Goal: Information Seeking & Learning: Check status

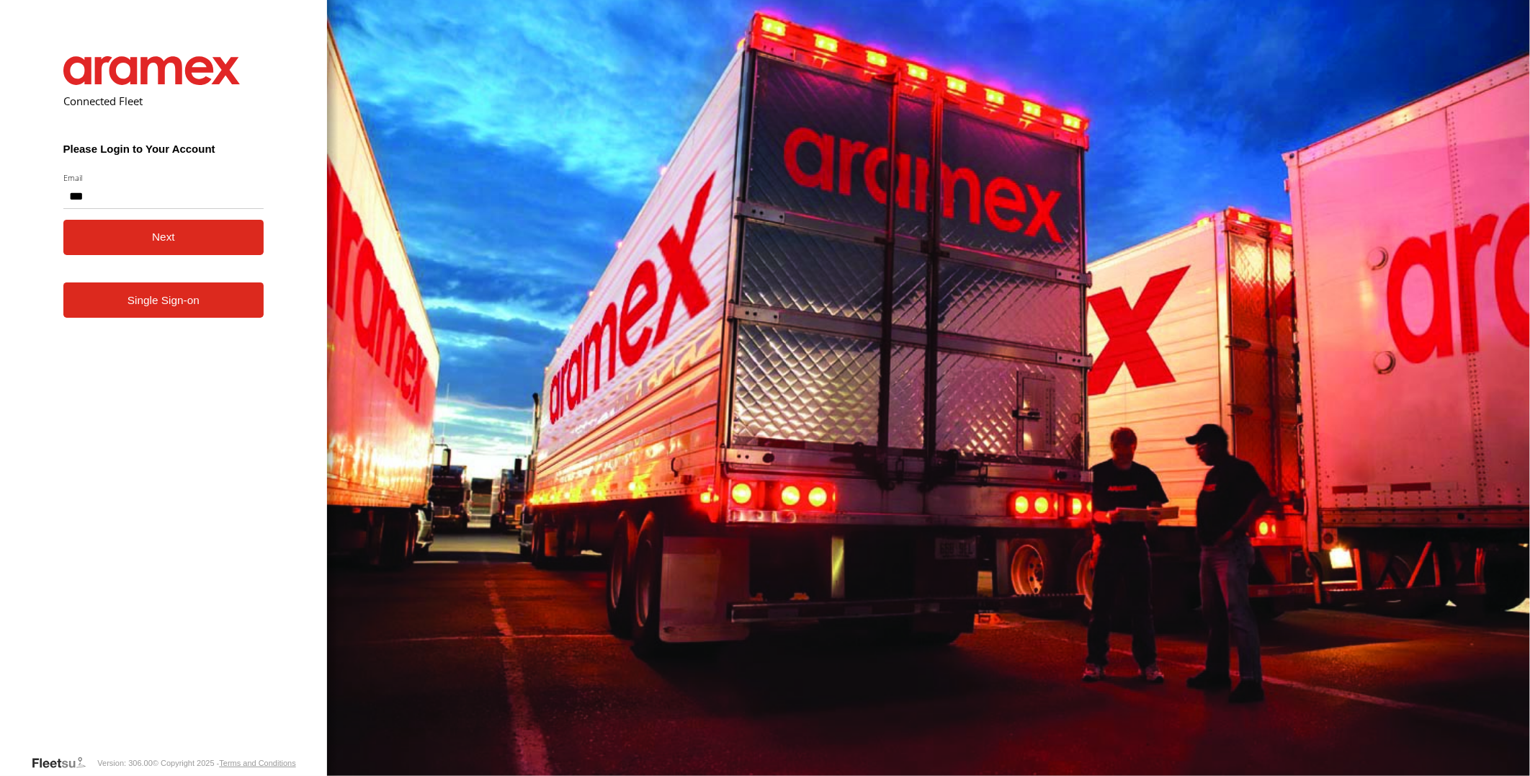
type input "**********"
click at [63, 220] on button "Next" at bounding box center [163, 237] width 201 height 35
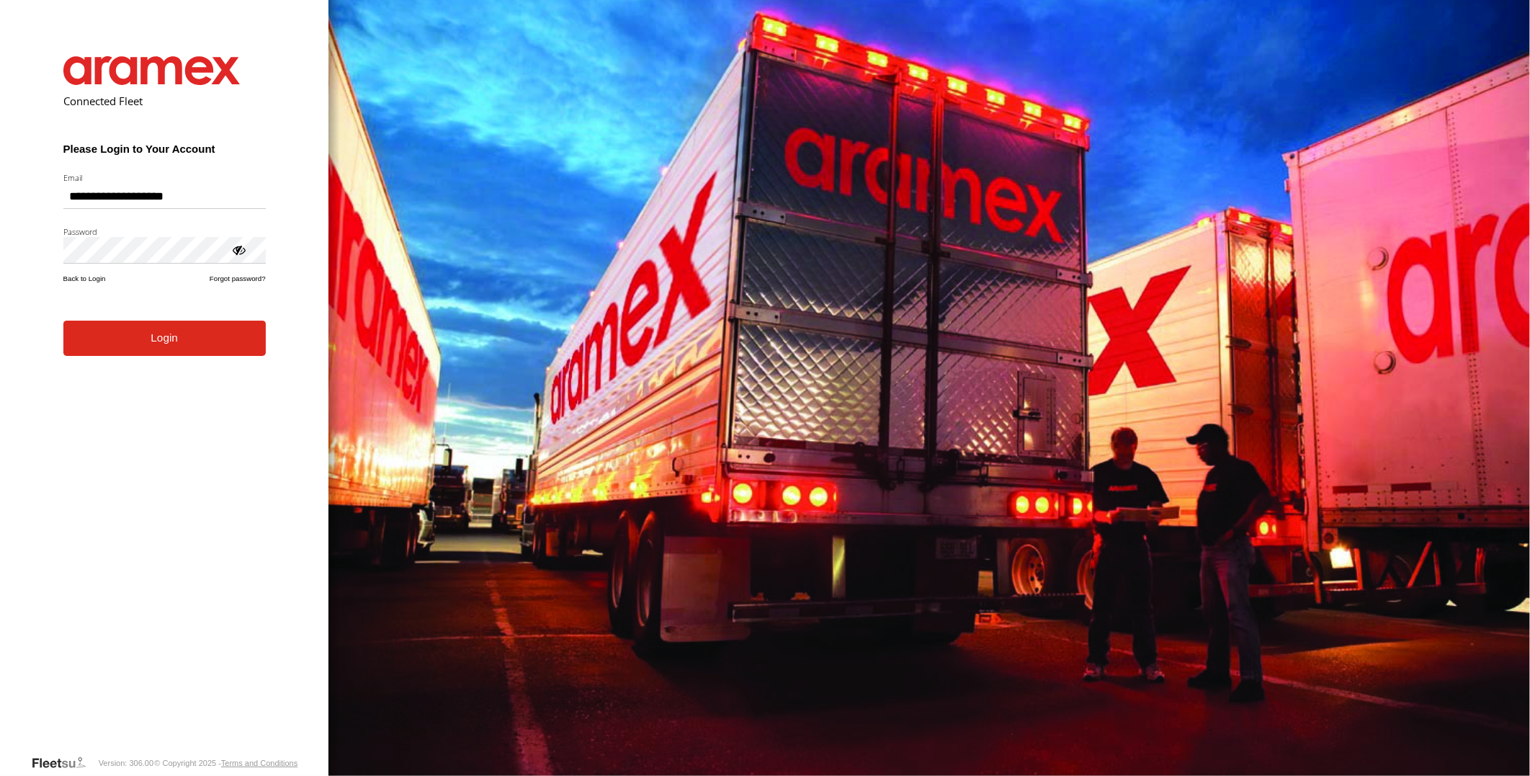
click at [63, 321] on button "Login" at bounding box center [164, 338] width 202 height 35
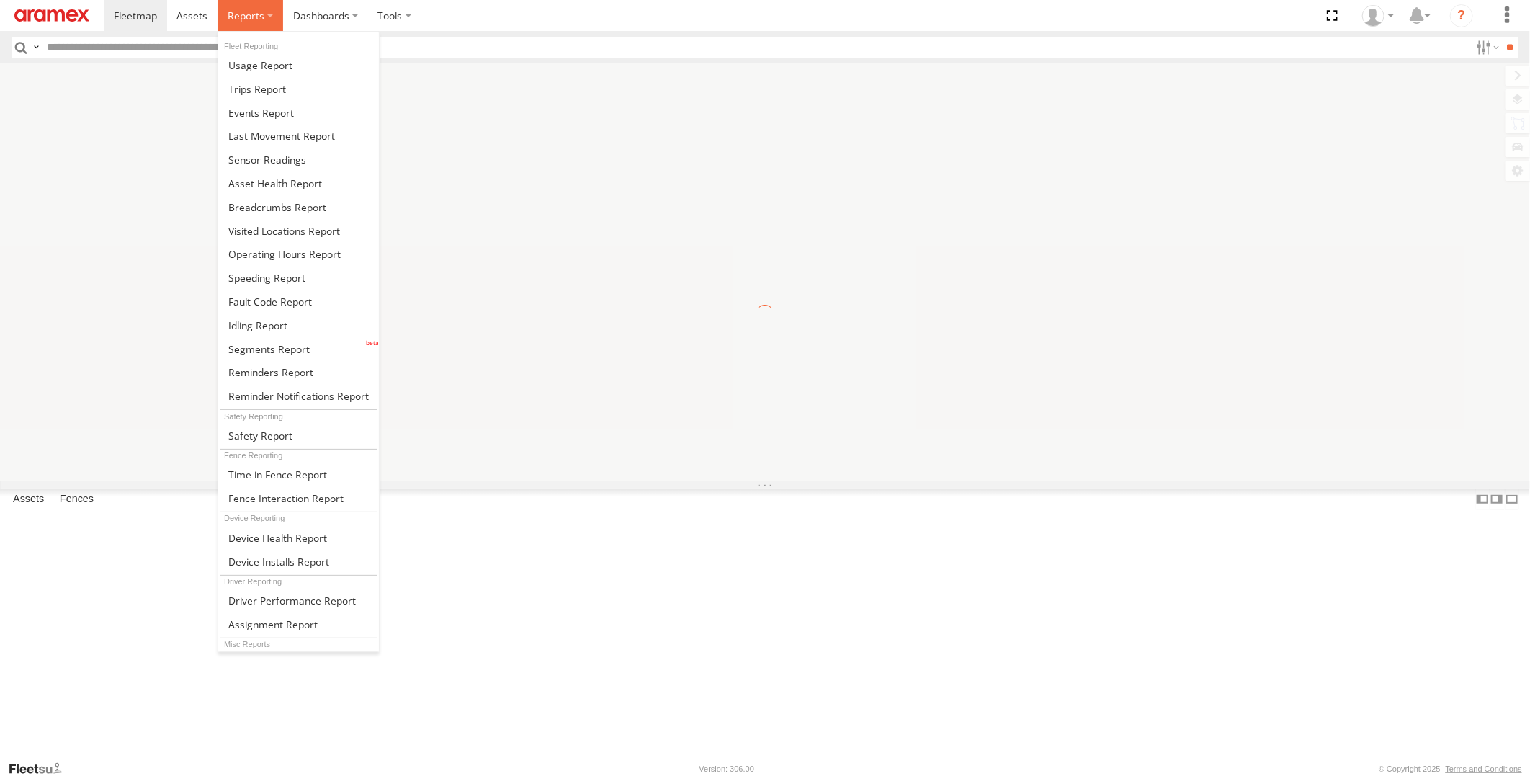
click at [257, 12] on span at bounding box center [246, 16] width 37 height 14
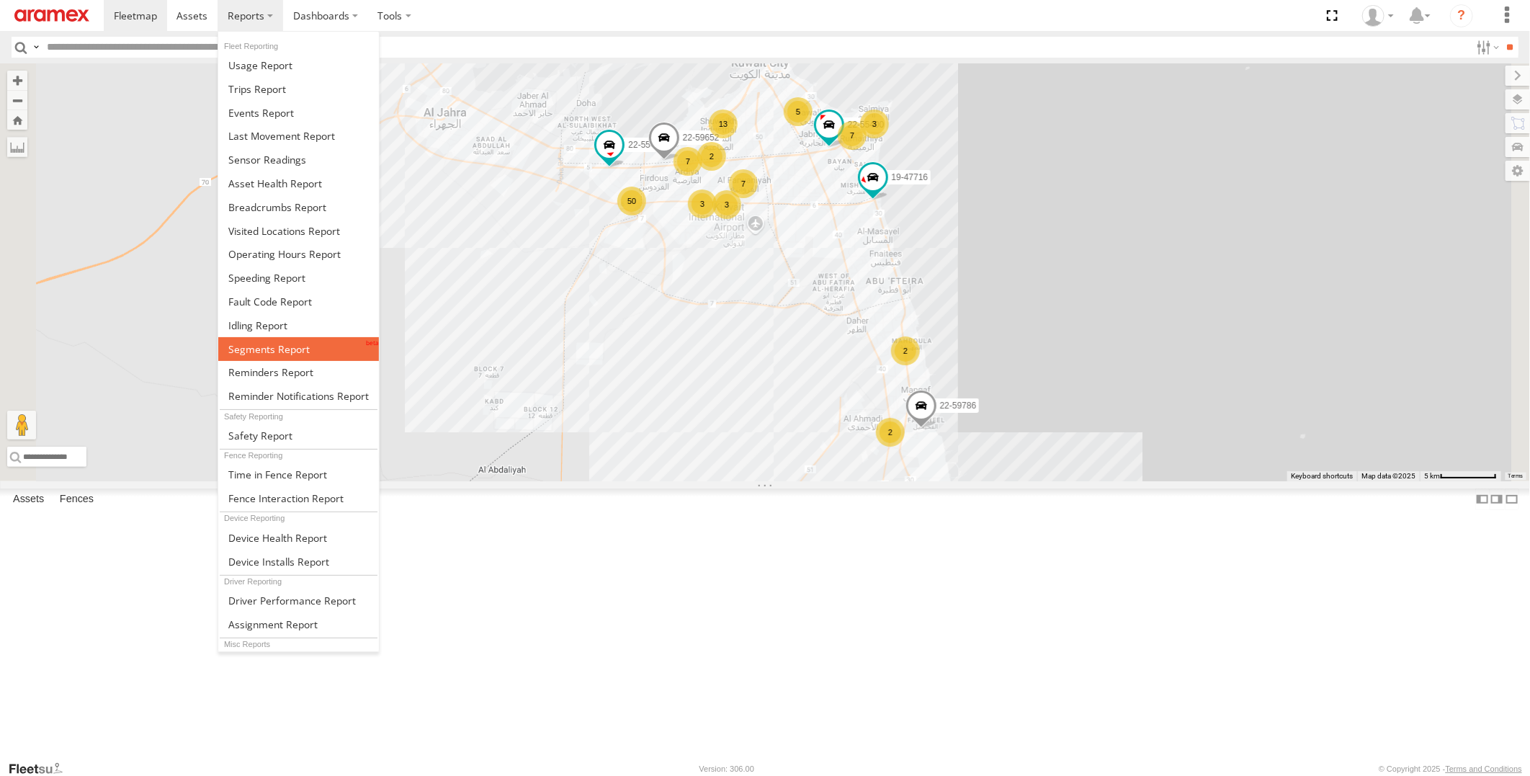
click at [305, 352] on span at bounding box center [268, 349] width 81 height 14
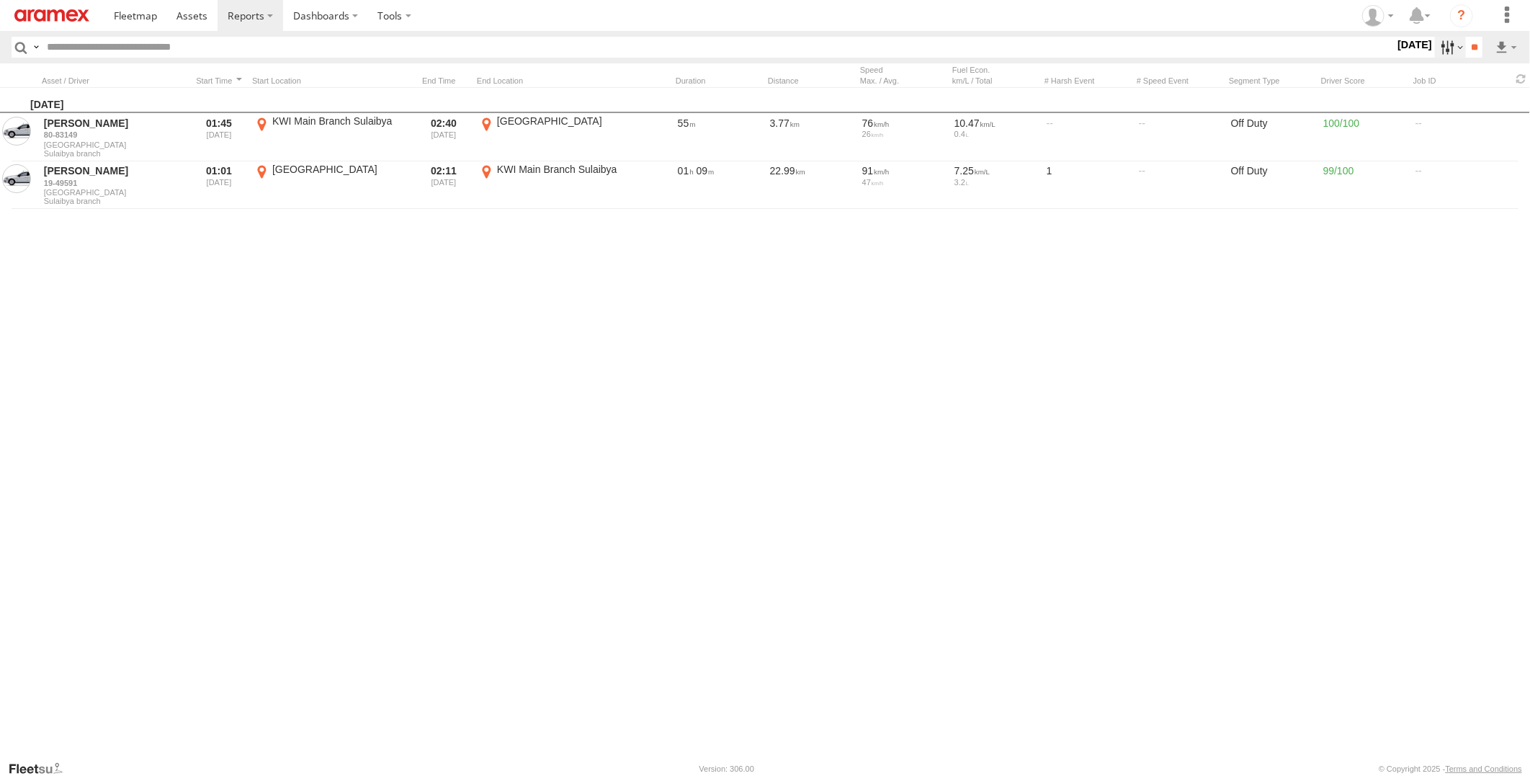
click at [1439, 43] on label at bounding box center [1450, 47] width 31 height 21
click at [0, 0] on label at bounding box center [0, 0] width 0 height 0
click at [1471, 47] on input "**" at bounding box center [1474, 47] width 17 height 21
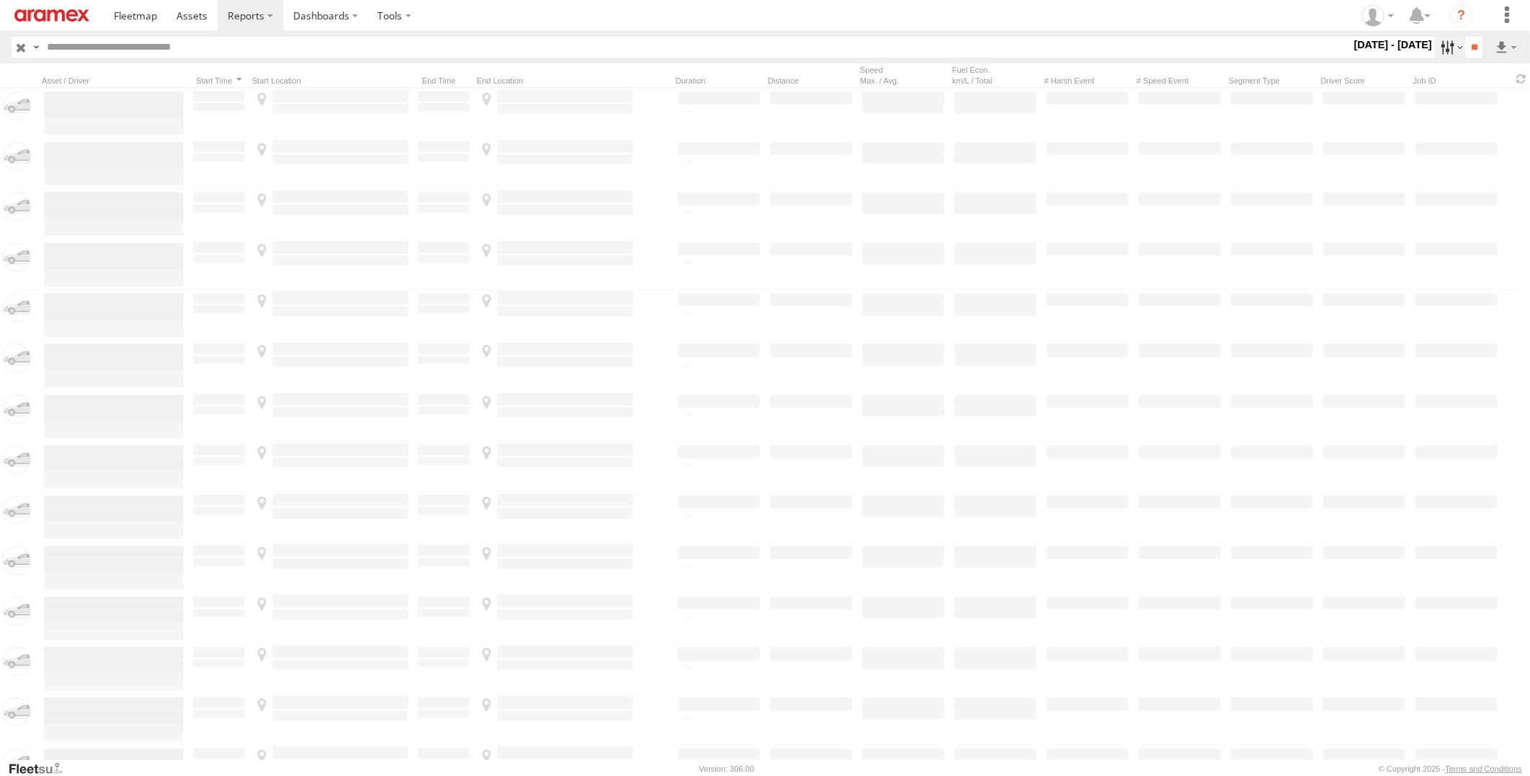
click at [1445, 48] on label at bounding box center [1450, 47] width 31 height 21
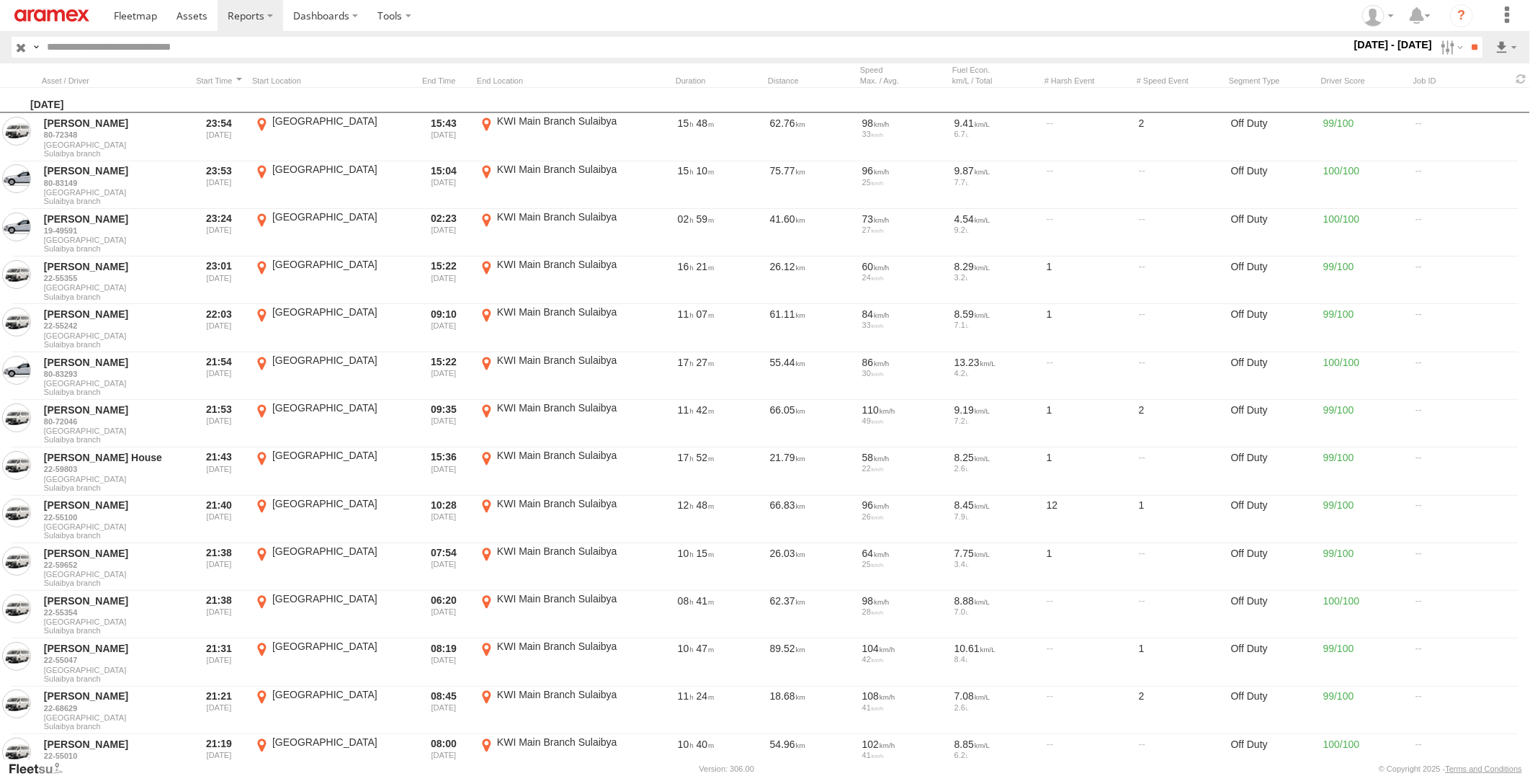
click at [0, 0] on span "Off Duty" at bounding box center [0, 0] width 0 height 0
click at [1475, 40] on input "**" at bounding box center [1474, 47] width 17 height 21
click at [457, 52] on input "text" at bounding box center [696, 47] width 1310 height 21
paste input "********"
type input "********"
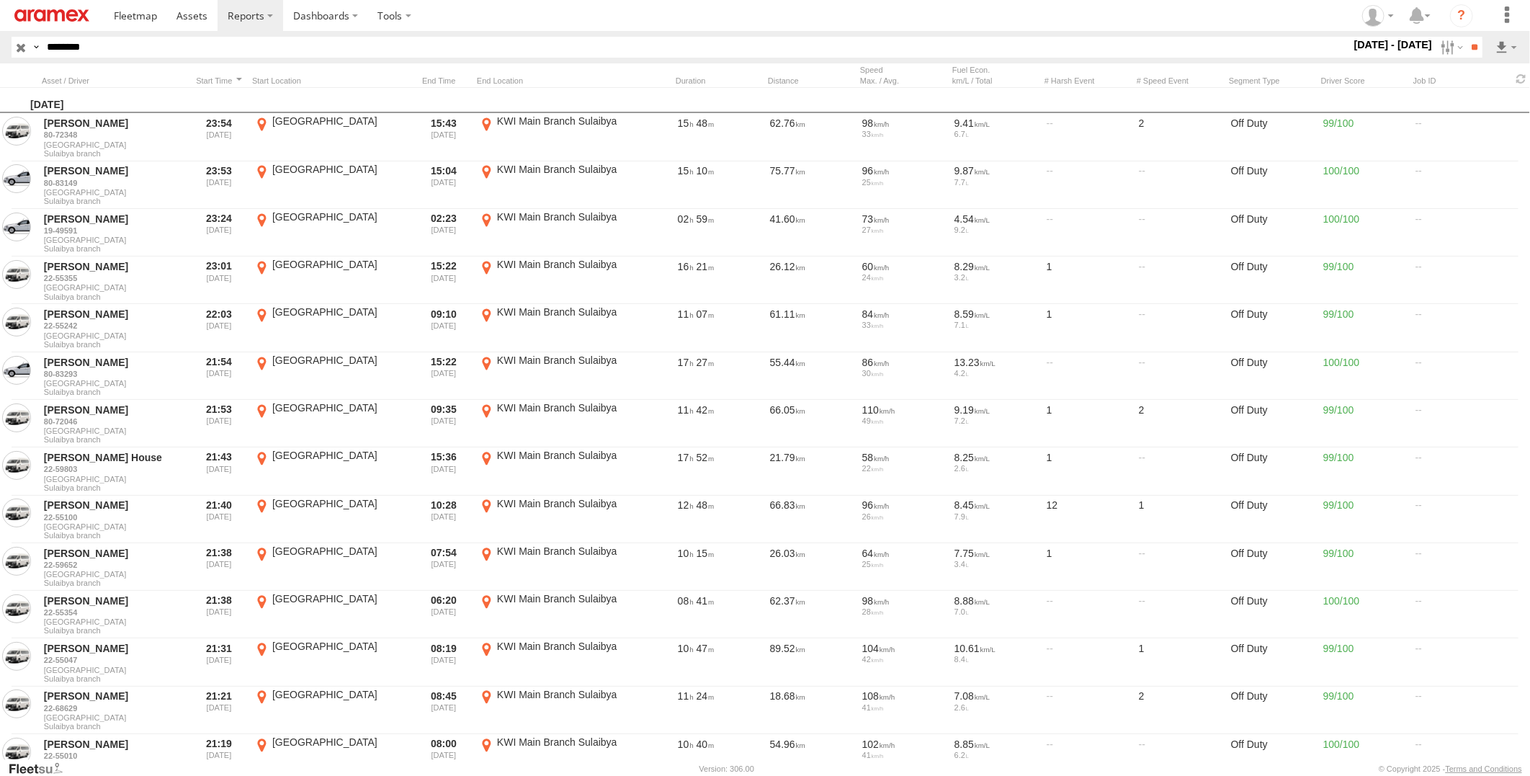
click at [1466, 37] on input "**" at bounding box center [1474, 47] width 17 height 21
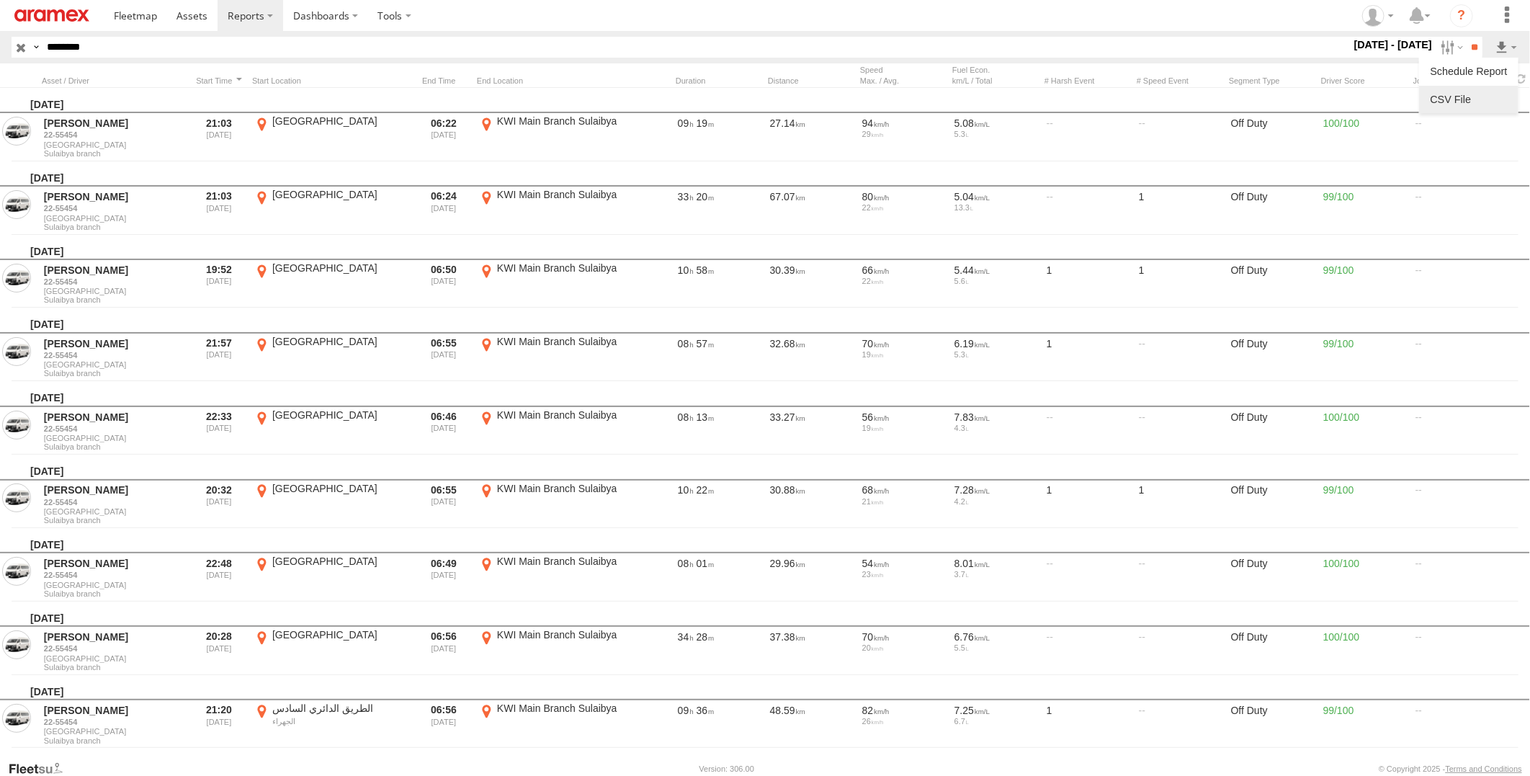
click at [1492, 94] on link at bounding box center [1469, 100] width 88 height 22
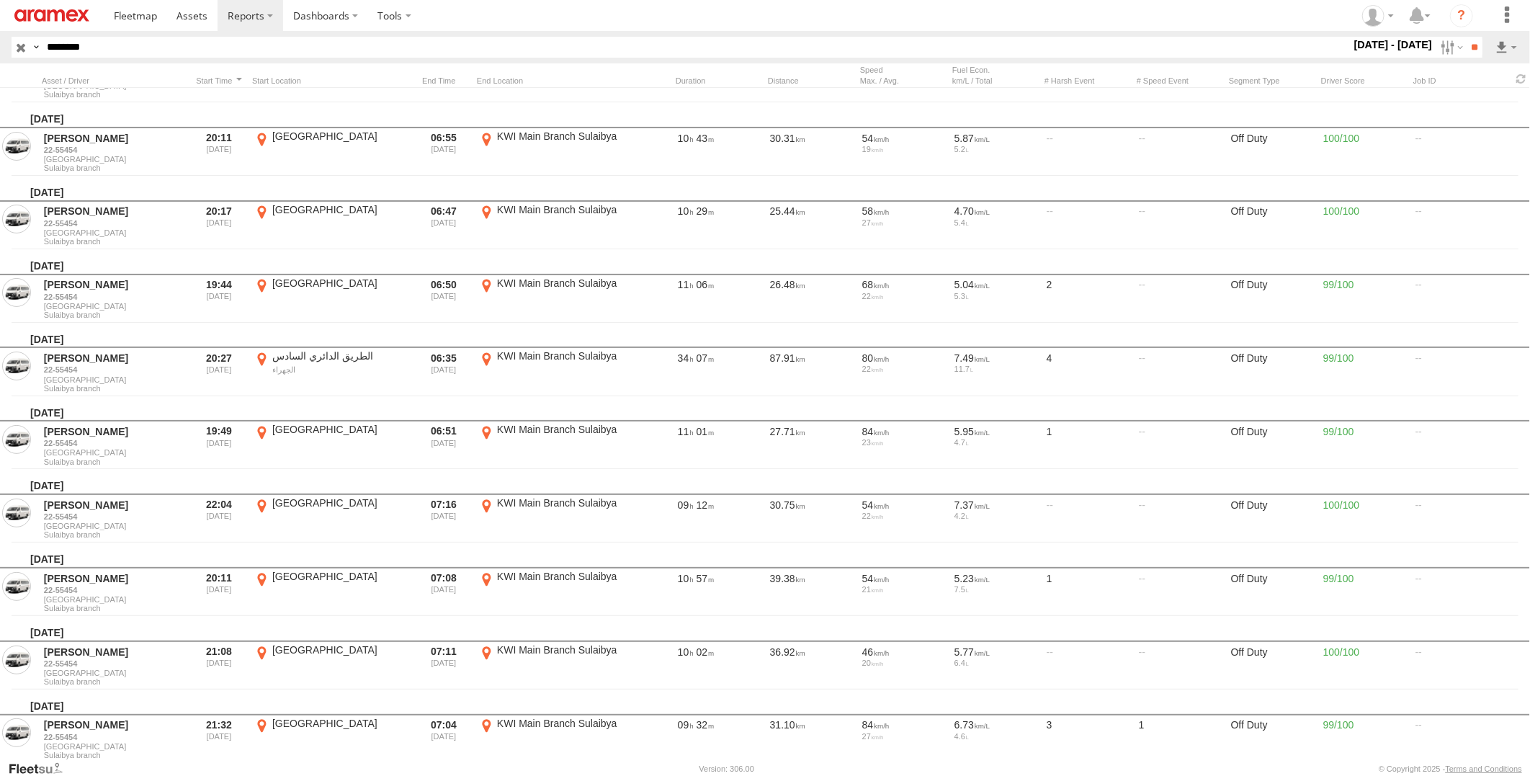
scroll to position [720, 0]
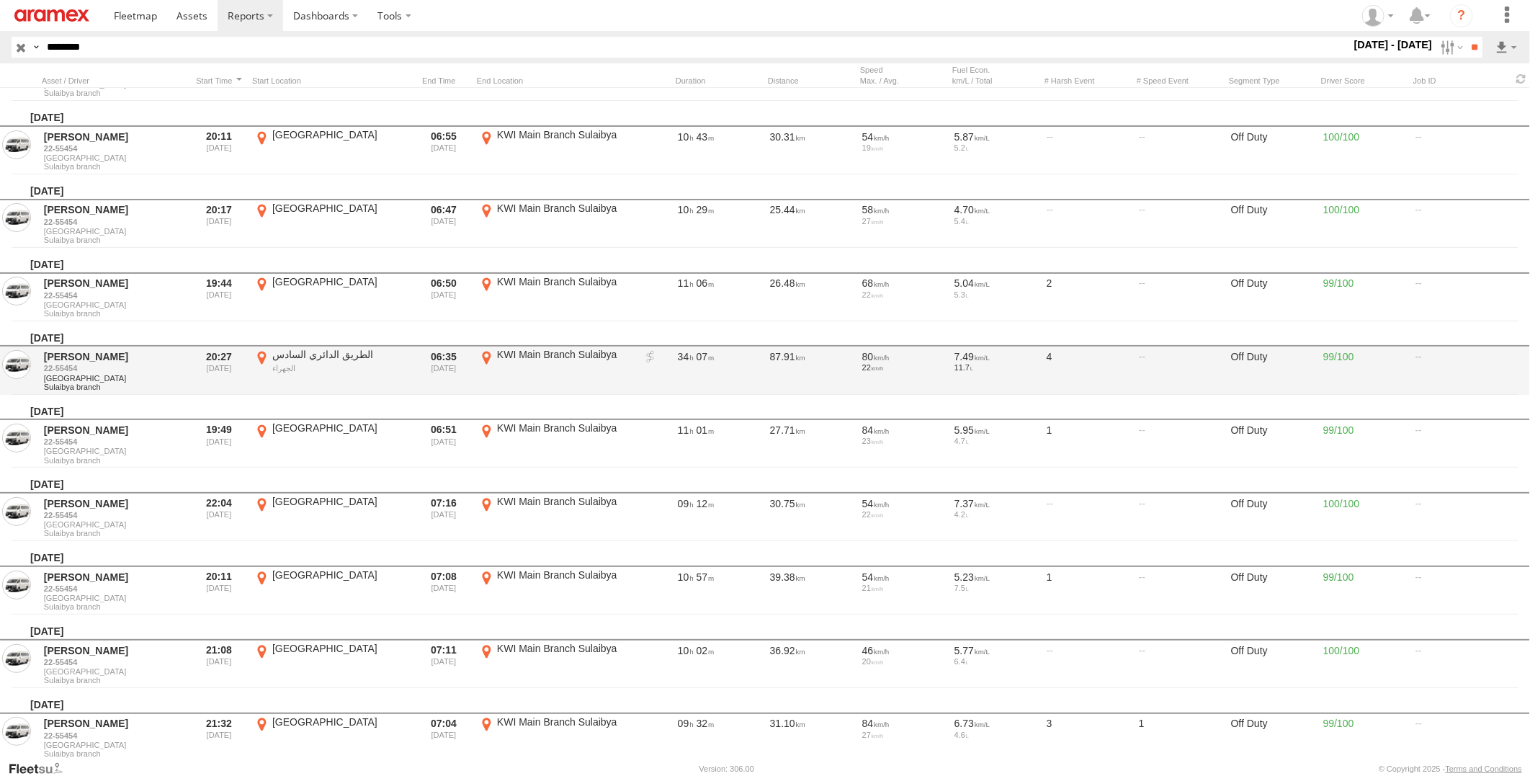
click at [651, 350] on link at bounding box center [650, 357] width 14 height 14
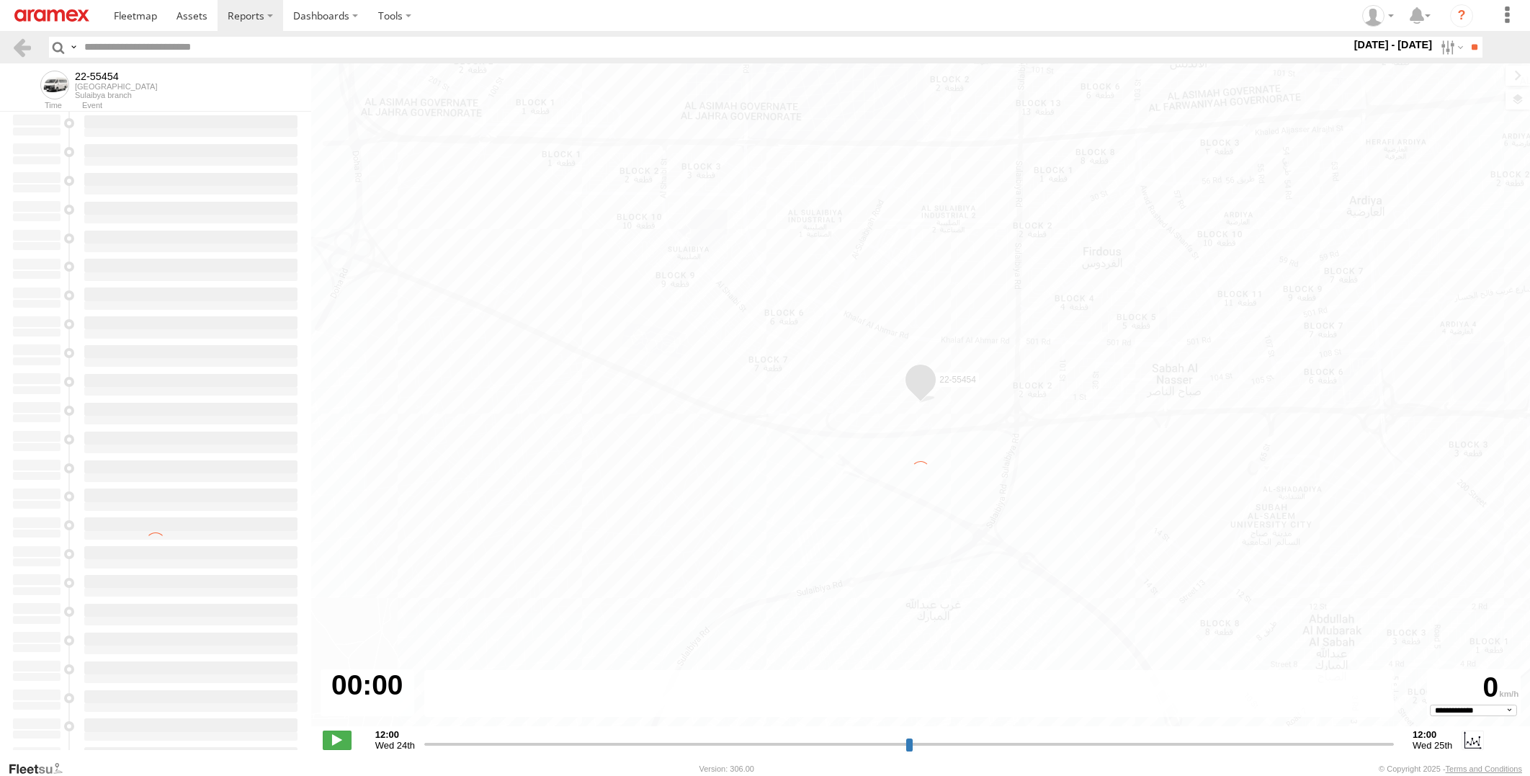
select select "**********"
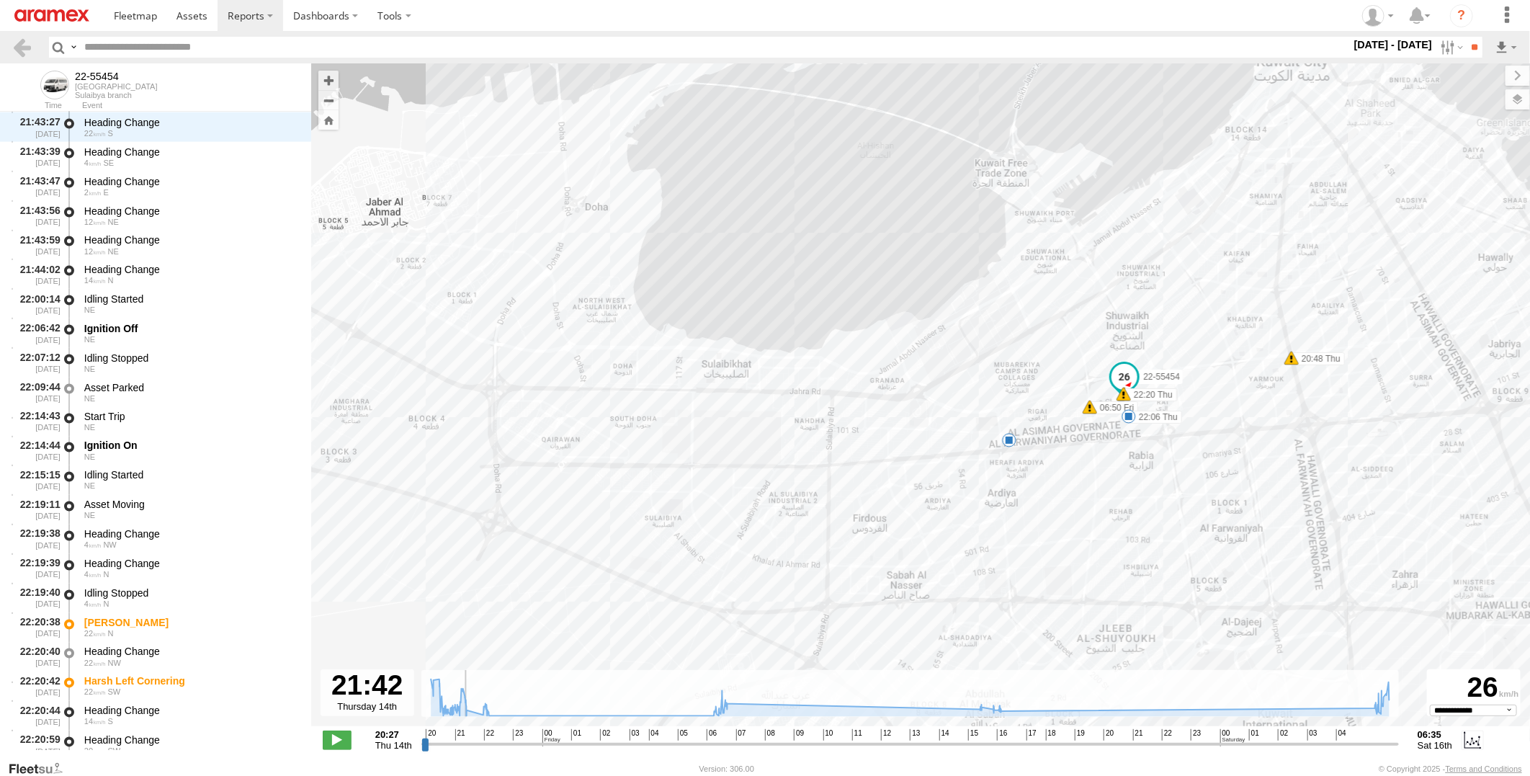
drag, startPoint x: 426, startPoint y: 746, endPoint x: 460, endPoint y: 751, distance: 33.5
click at [460, 751] on input "range" at bounding box center [910, 744] width 978 height 14
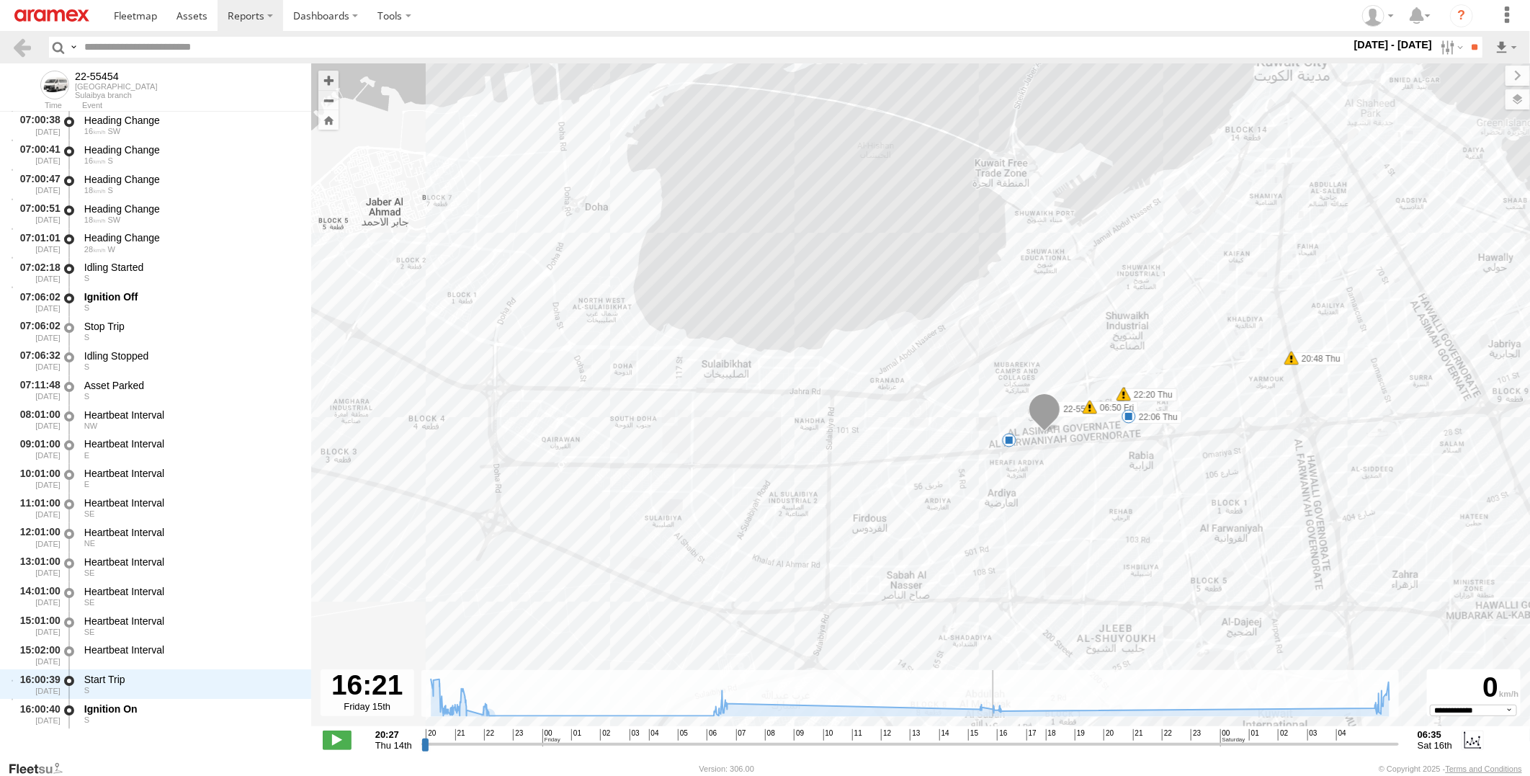
scroll to position [9685, 0]
drag, startPoint x: 462, startPoint y: 744, endPoint x: 1171, endPoint y: 737, distance: 709.6
type input "**********"
click at [1171, 737] on input "range" at bounding box center [910, 744] width 978 height 14
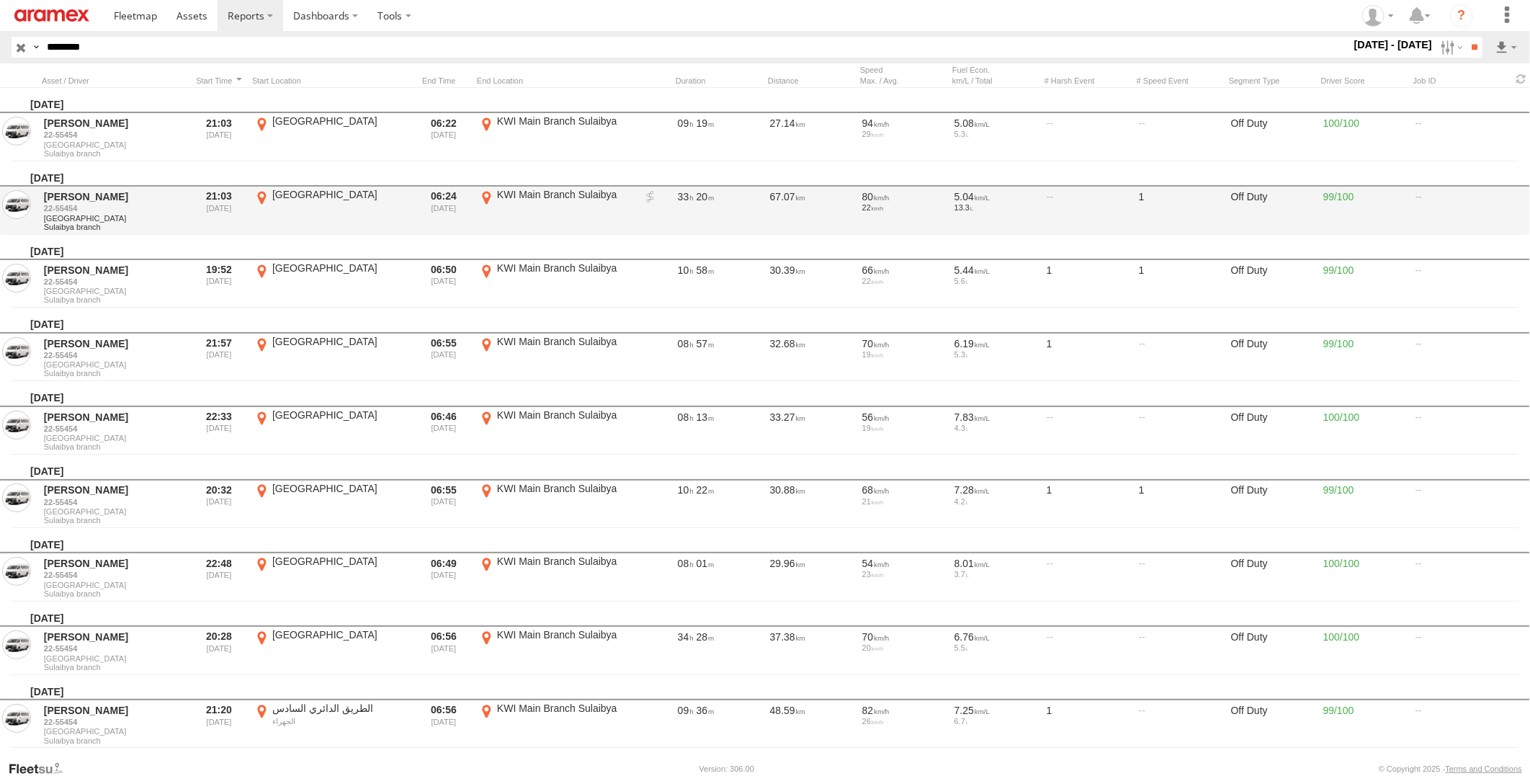
click at [656, 195] on link at bounding box center [650, 197] width 14 height 14
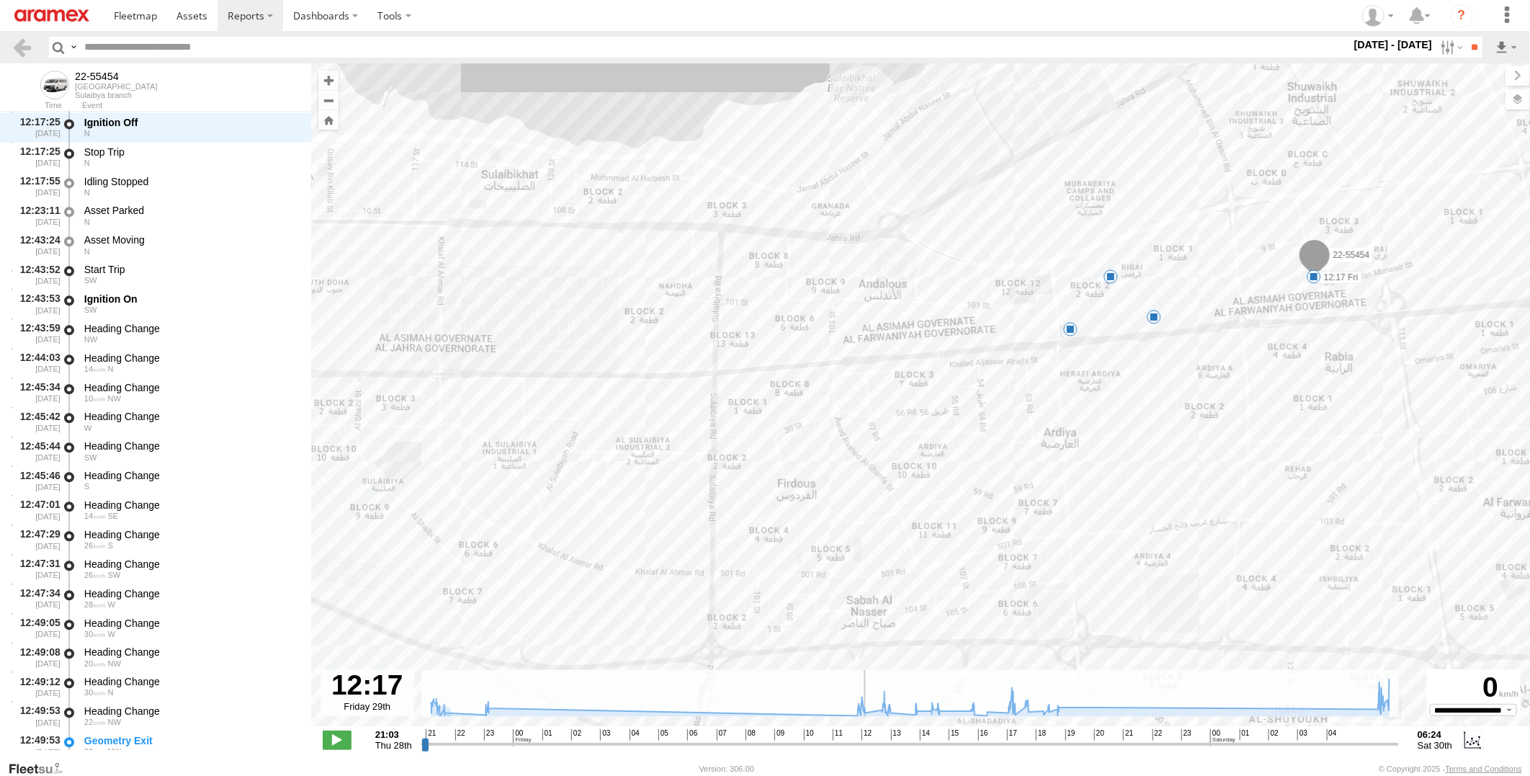
scroll to position [5475, 0]
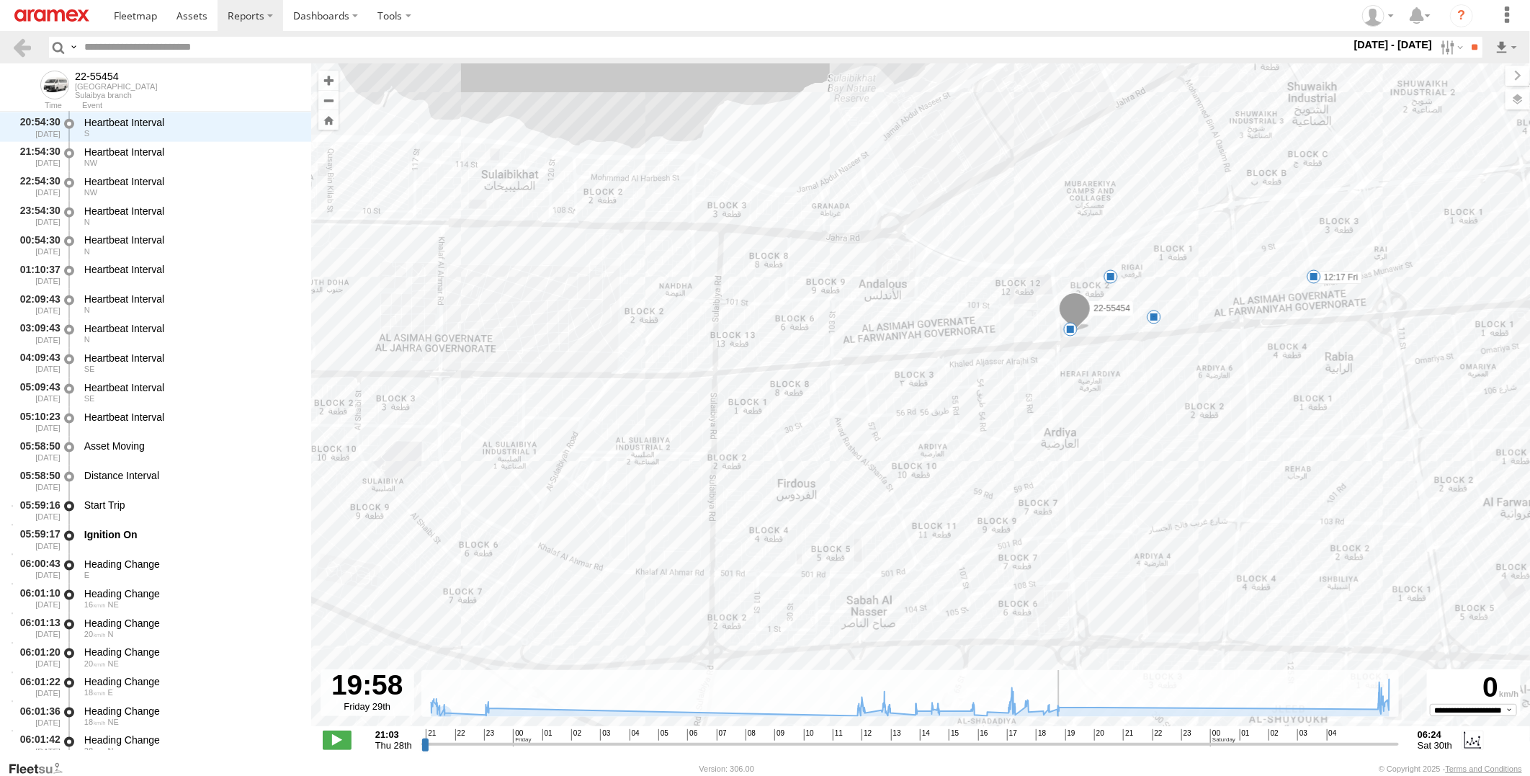
drag, startPoint x: 423, startPoint y: 744, endPoint x: 1091, endPoint y: 723, distance: 668.1
click at [1091, 737] on input "range" at bounding box center [910, 744] width 978 height 14
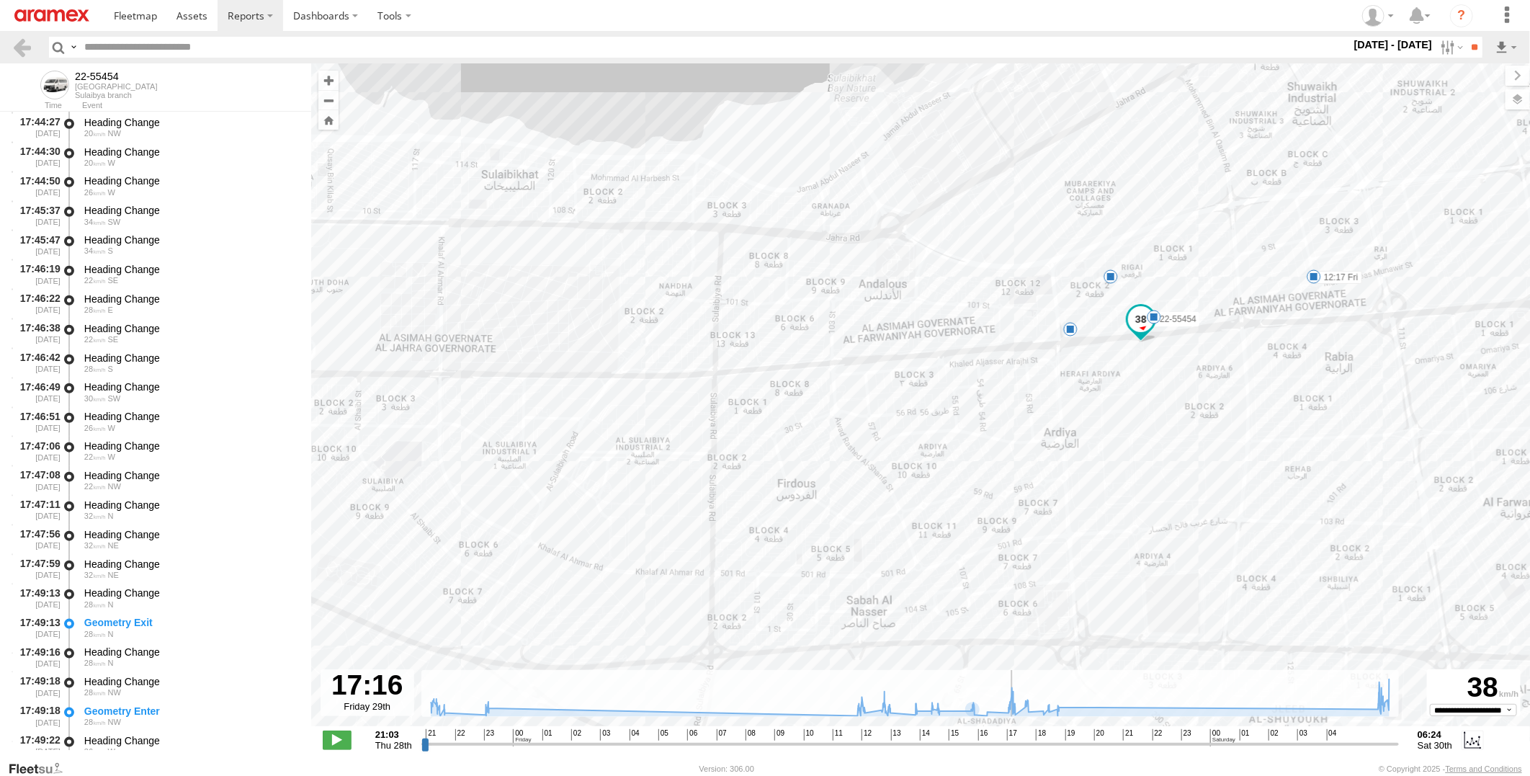
scroll to position [14569, 0]
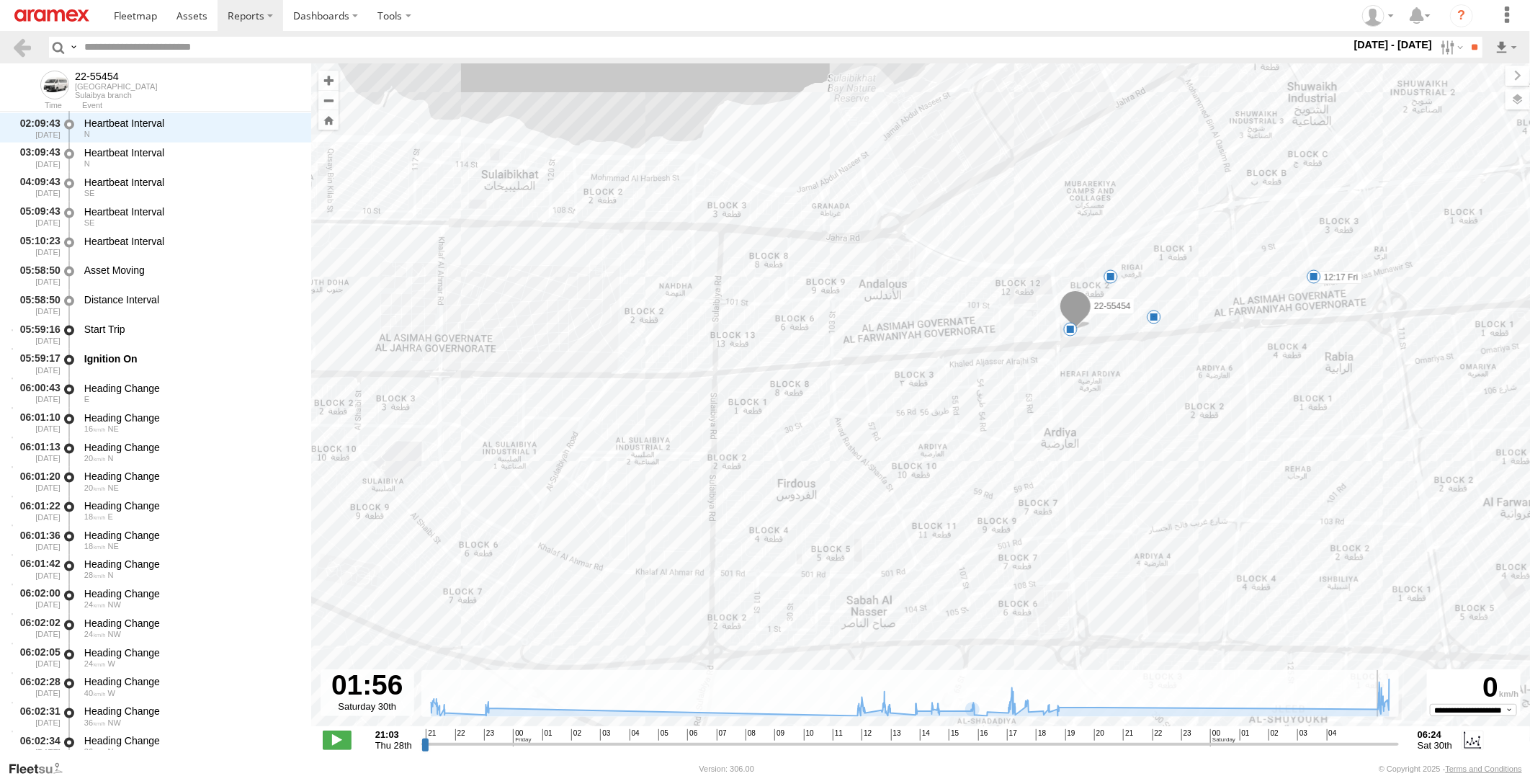
drag, startPoint x: 1001, startPoint y: 745, endPoint x: 1264, endPoint y: 746, distance: 262.9
type input "**********"
click at [1264, 746] on input "range" at bounding box center [910, 744] width 978 height 14
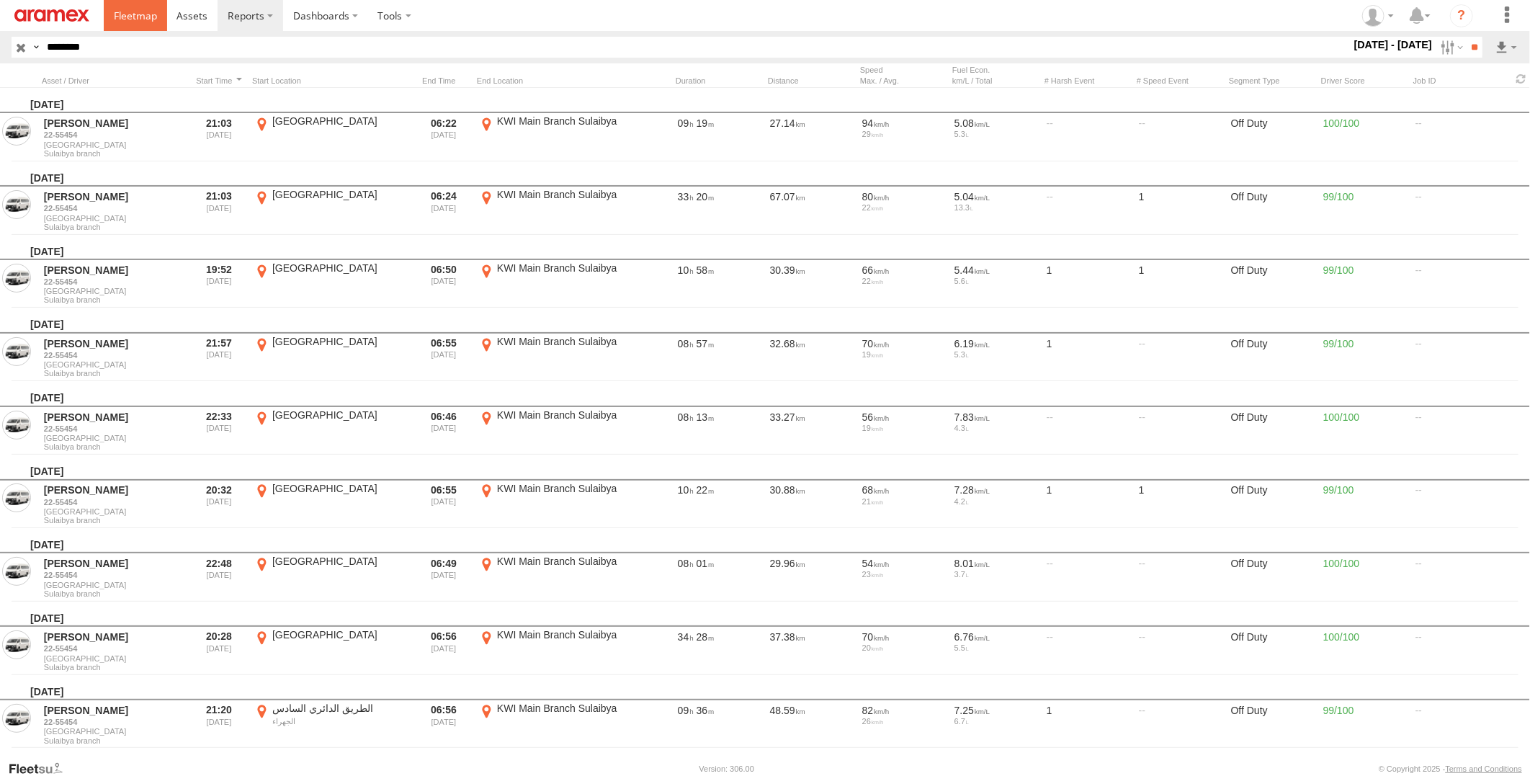
click at [145, 15] on span at bounding box center [135, 16] width 43 height 14
click at [17, 50] on input "button" at bounding box center [21, 47] width 19 height 21
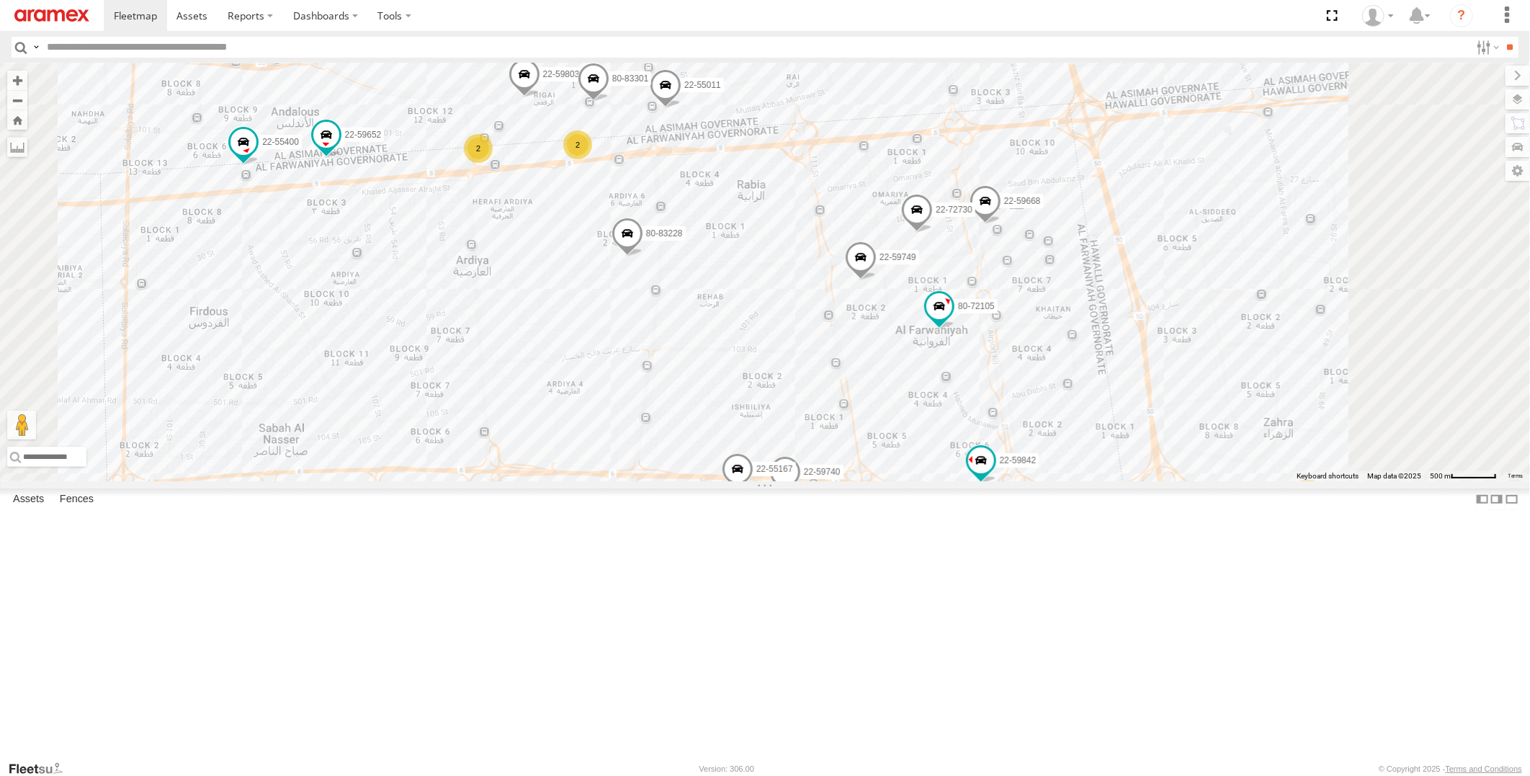
drag, startPoint x: 846, startPoint y: 184, endPoint x: 808, endPoint y: 341, distance: 161.1
click at [808, 341] on div "22-55412 22-59786 22-55010 22-68580 19-49591 2 22-72806 80-72105 2 22-59842 22-…" at bounding box center [765, 272] width 1530 height 418
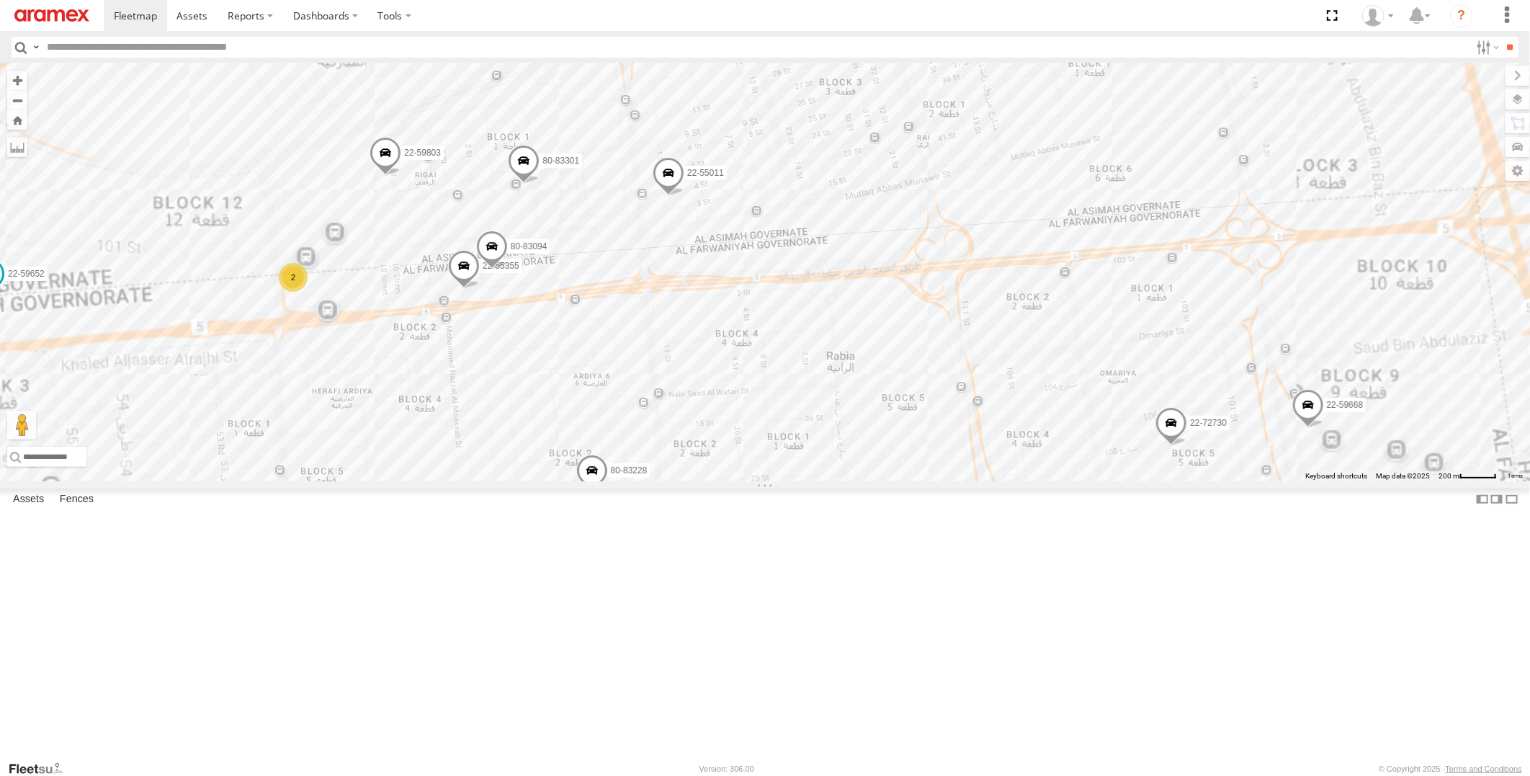
drag, startPoint x: 997, startPoint y: 190, endPoint x: 926, endPoint y: 432, distance: 252.3
click at [926, 432] on div "22-55412 22-59786 22-55010 22-68580 19-49591 22-72806 80-72105 22-59842 22-5540…" at bounding box center [765, 272] width 1530 height 418
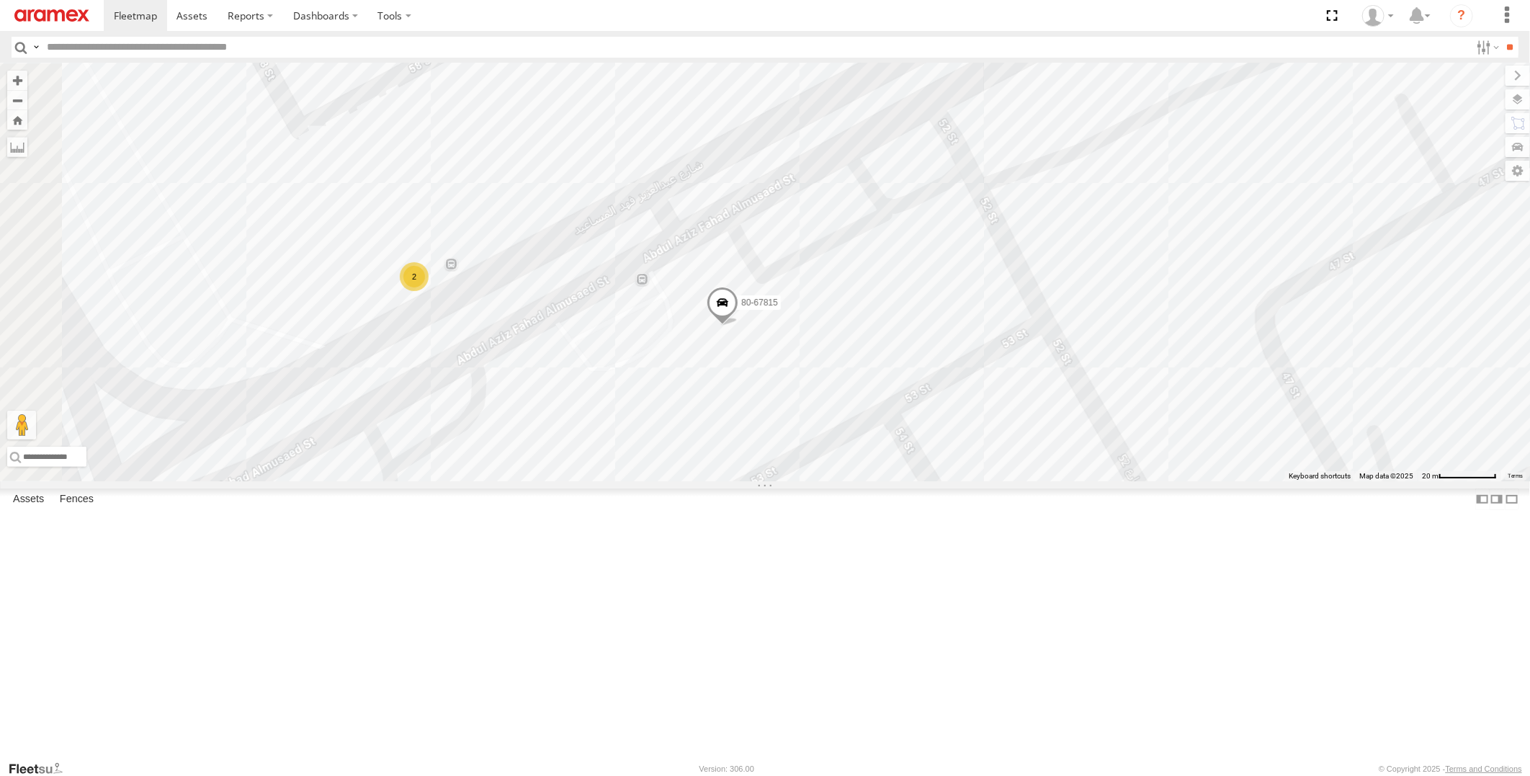
drag, startPoint x: 758, startPoint y: 321, endPoint x: 820, endPoint y: 279, distance: 75.1
click at [820, 279] on div "22-55412 22-59786 22-55010 22-68580 19-49591 22-72806 80-72105 22-59842 22-5540…" at bounding box center [765, 272] width 1530 height 418
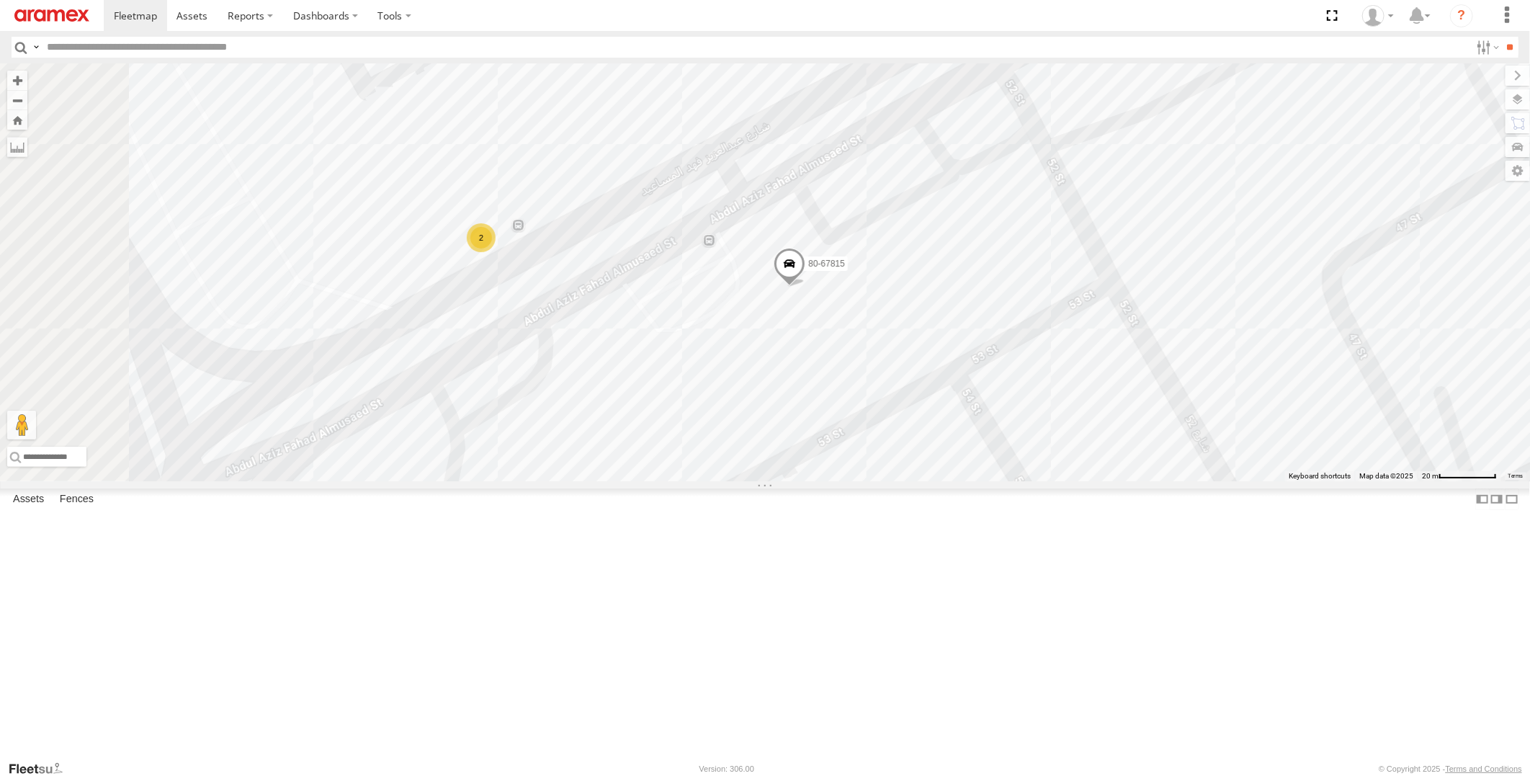
click at [805, 287] on span at bounding box center [790, 267] width 32 height 39
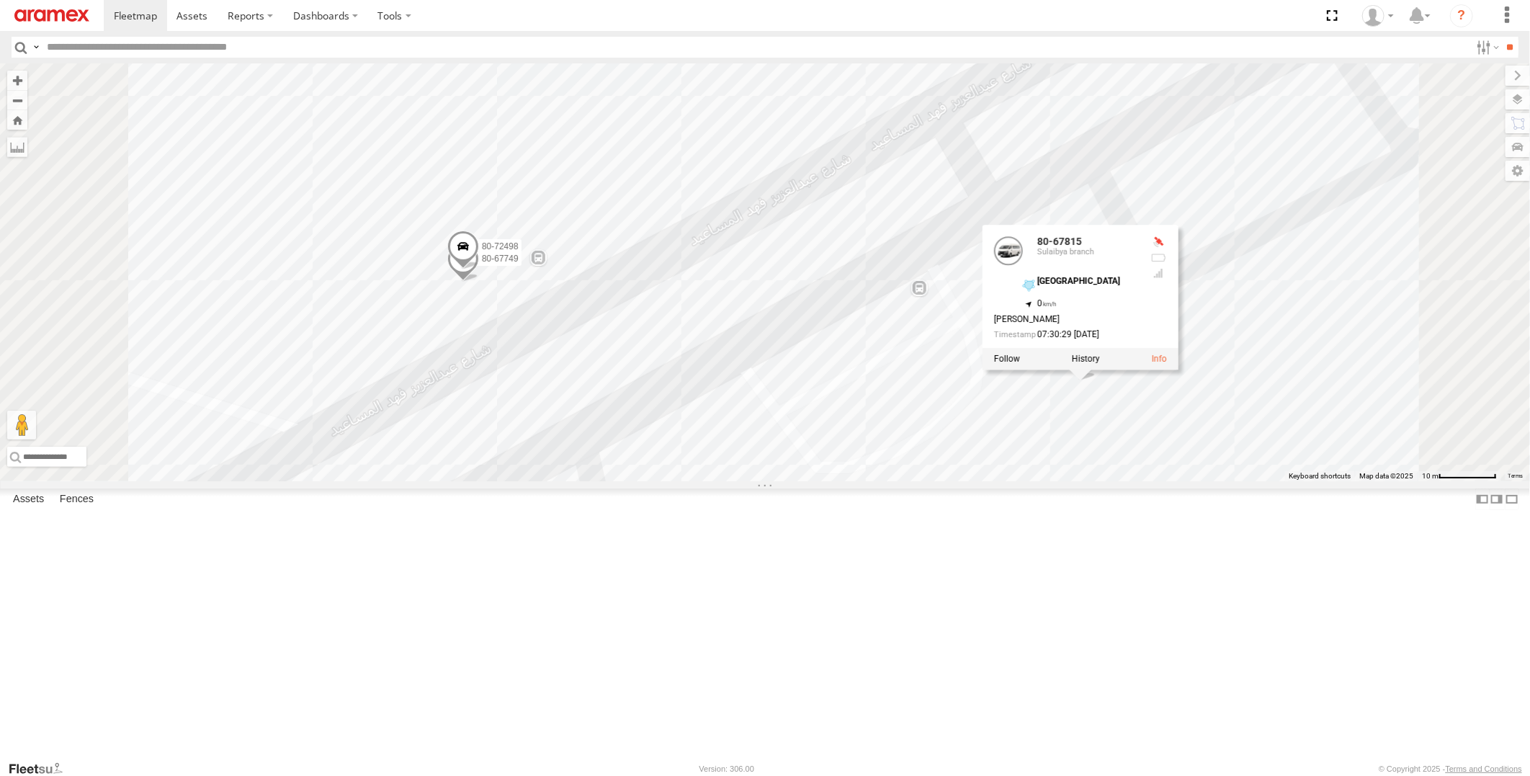
click at [479, 270] on span at bounding box center [463, 250] width 32 height 39
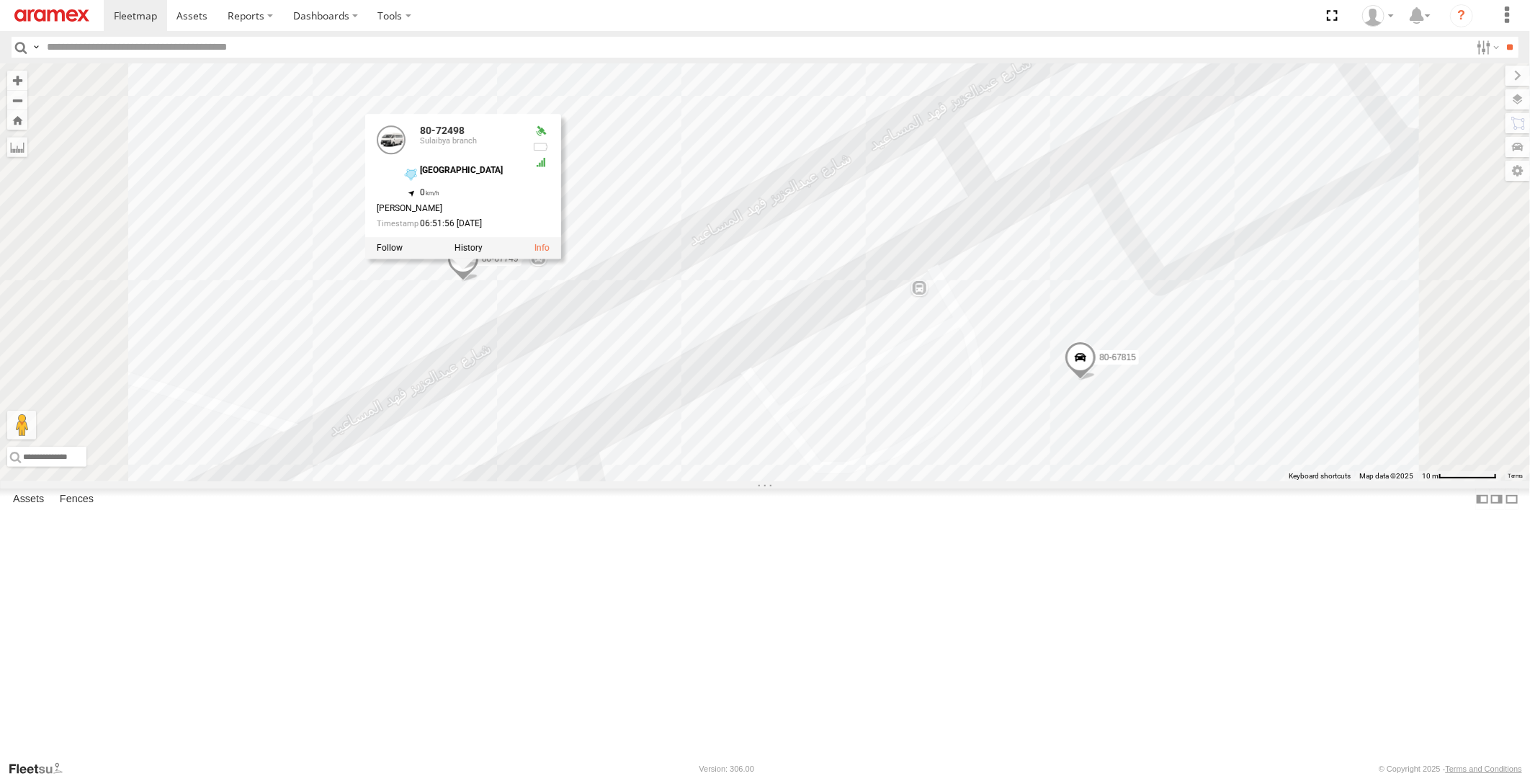
click at [561, 259] on div "80-72498 [GEOGRAPHIC_DATA] branch [GEOGRAPHIC_DATA] 29.31905 , 47.92642 0 [GEOG…" at bounding box center [463, 187] width 196 height 145
click at [479, 270] on span at bounding box center [463, 250] width 32 height 39
click at [908, 401] on div "22-55412 22-59786 22-55010 22-68580 19-49591 22-72806 80-72105 22-59842 22-5540…" at bounding box center [765, 272] width 1530 height 418
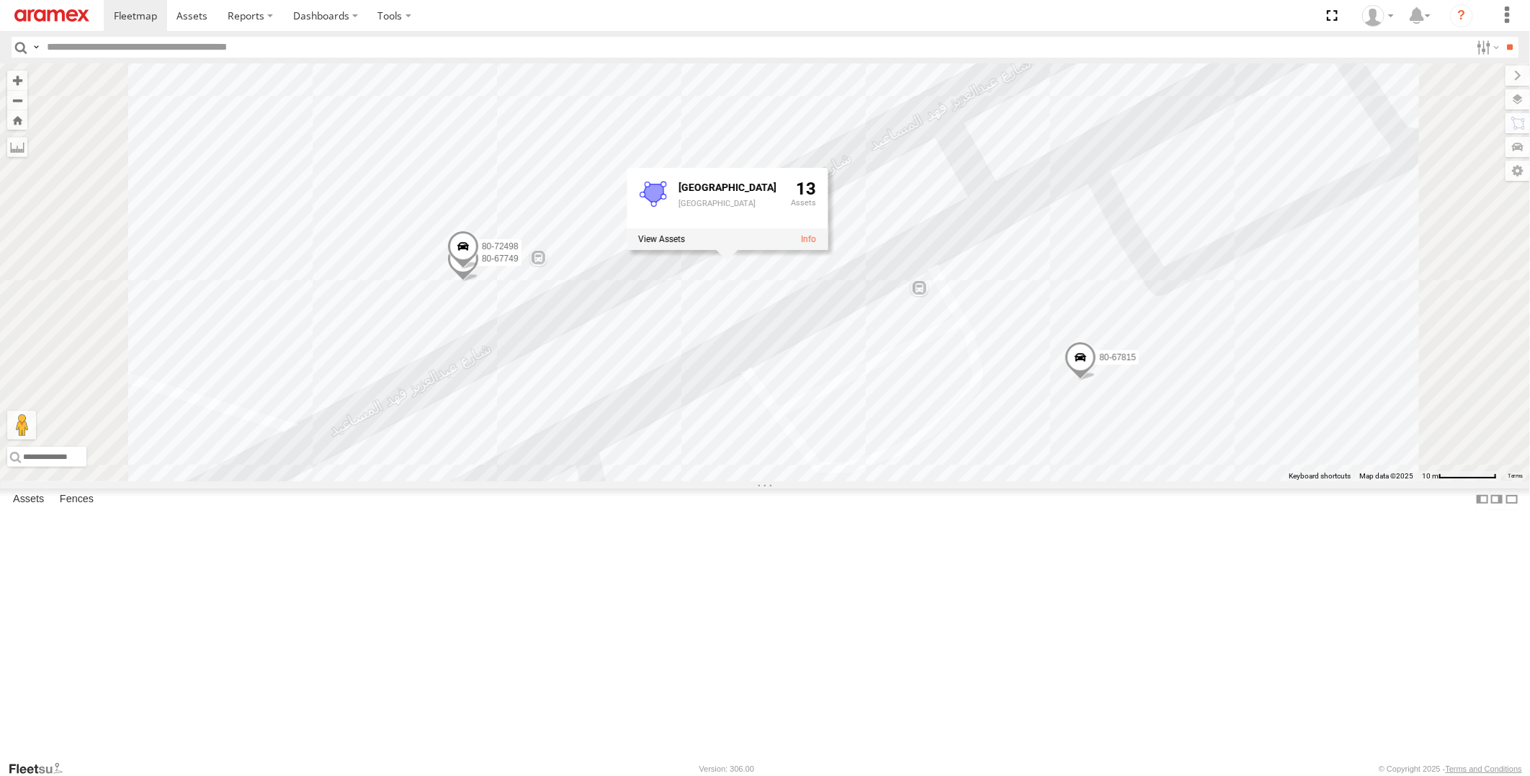
click at [479, 282] on span at bounding box center [463, 262] width 32 height 39
